Goal: Check status

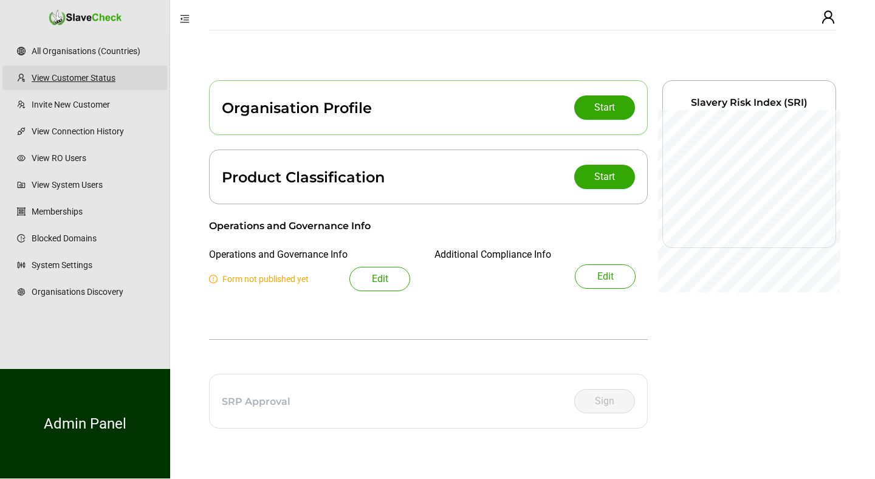
click at [87, 74] on link "View Customer Status" at bounding box center [95, 78] width 126 height 24
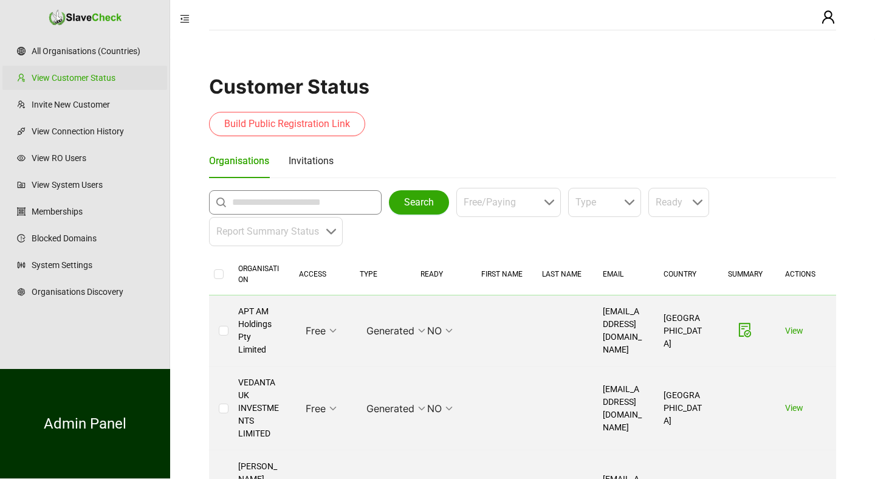
click at [243, 201] on input "text" at bounding box center [298, 202] width 133 height 15
type input "**********"
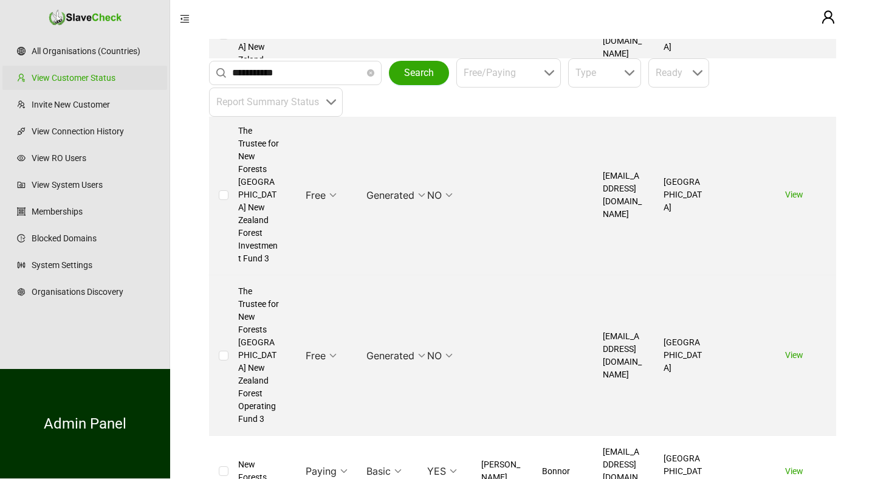
scroll to position [664, 0]
click at [793, 464] on link "View" at bounding box center [794, 469] width 18 height 10
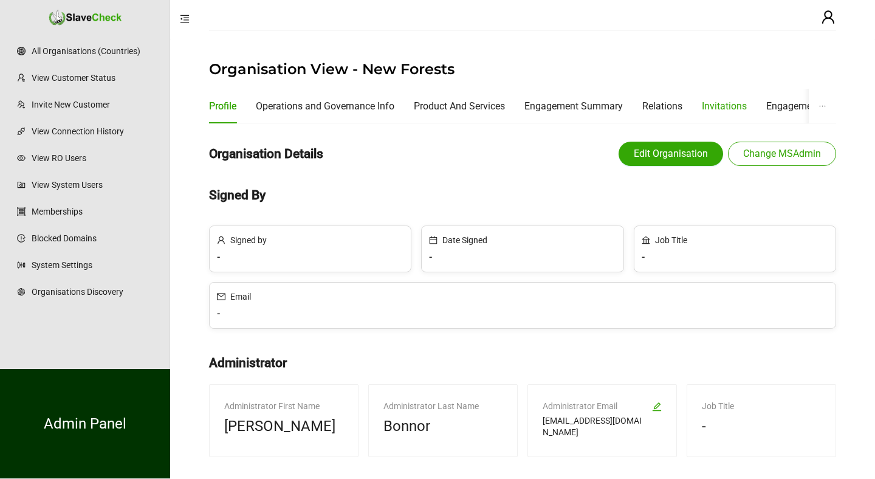
click at [729, 105] on div "Invitations" at bounding box center [724, 105] width 45 height 15
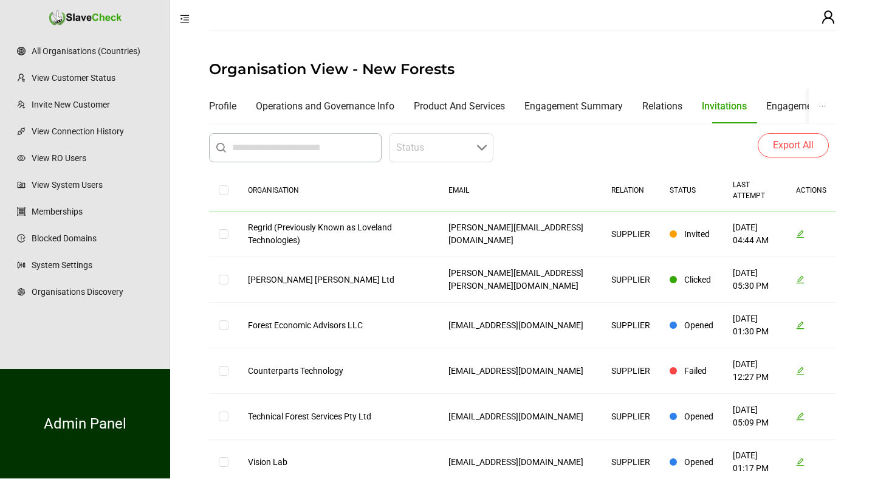
click at [258, 224] on td "Regrid (Previously Known as Loveland Technologies)" at bounding box center [338, 235] width 201 height 46
copy td "Regrid"
